Goal: Book appointment/travel/reservation

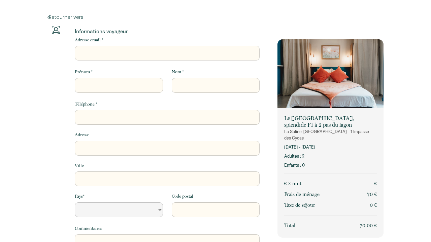
select select "Default select example"
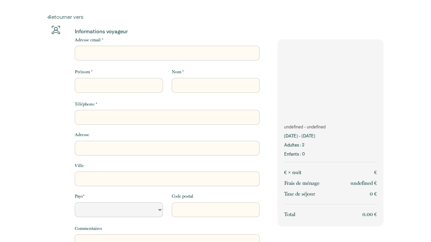
select select "Default select example"
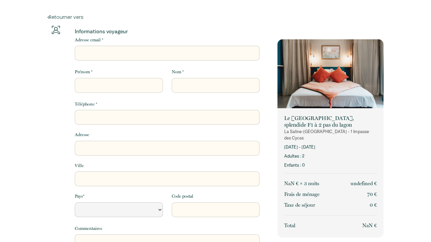
select select "Default select example"
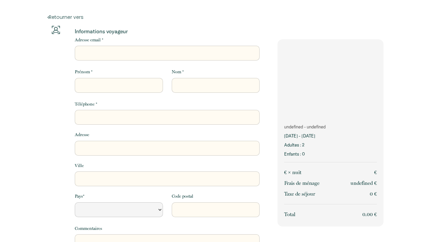
select select "Default select example"
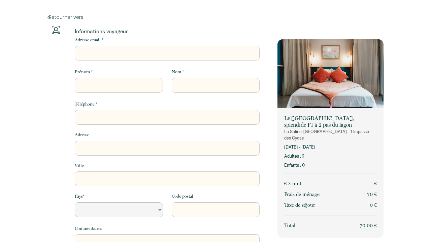
select select "Default select example"
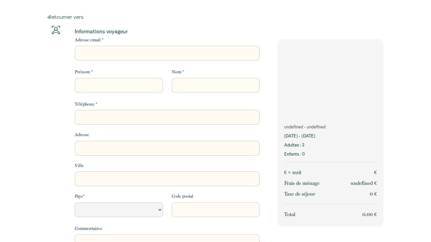
select select "Default select example"
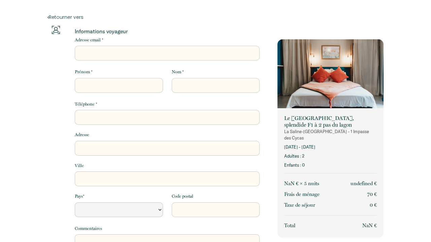
select select "Default select example"
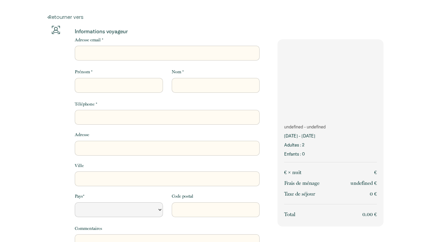
select select "Default select example"
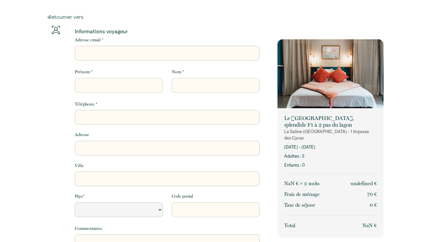
select select "Default select example"
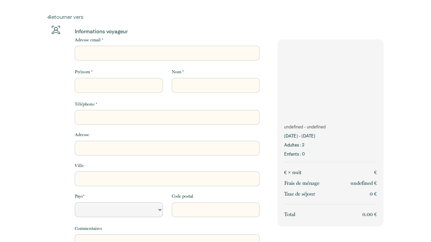
select select "Default select example"
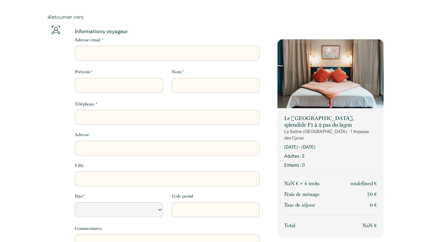
select select "Default select example"
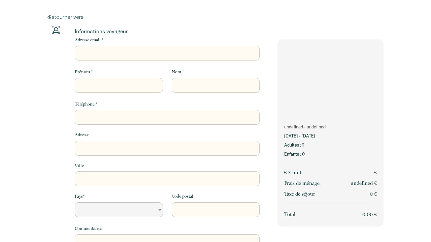
select select "Default select example"
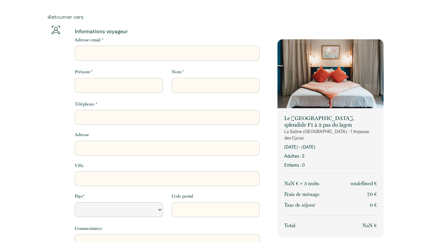
select select "Default select example"
